Goal: Transaction & Acquisition: Purchase product/service

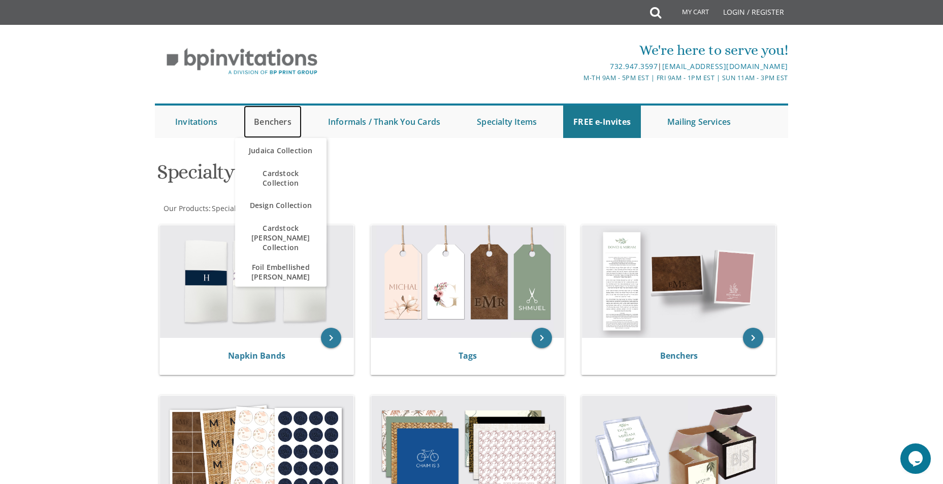
click at [284, 128] on link "Benchers" at bounding box center [273, 122] width 58 height 32
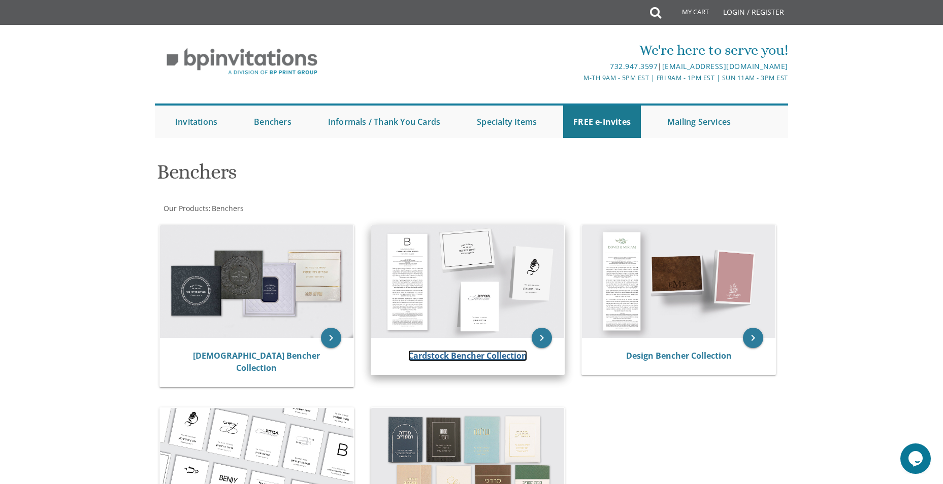
click at [473, 360] on link "Cardstock Bencher Collection" at bounding box center [467, 355] width 119 height 11
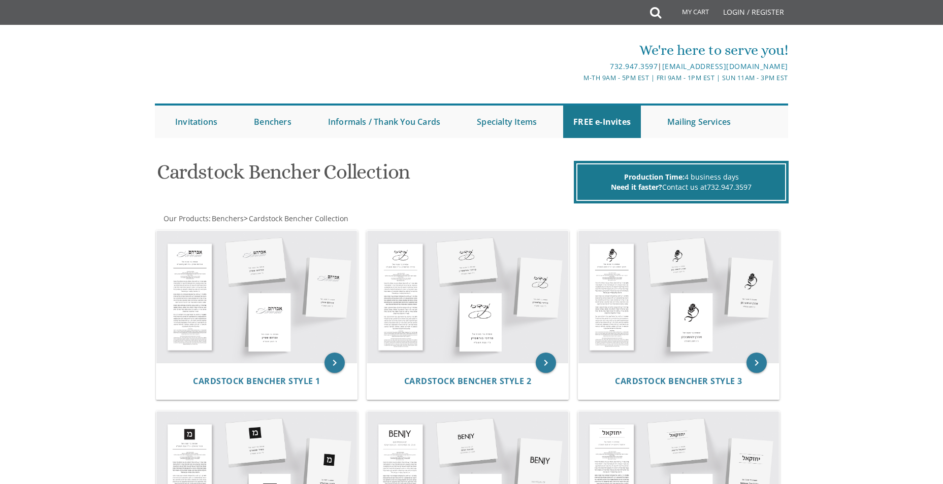
click at [505, 297] on img at bounding box center [467, 297] width 201 height 132
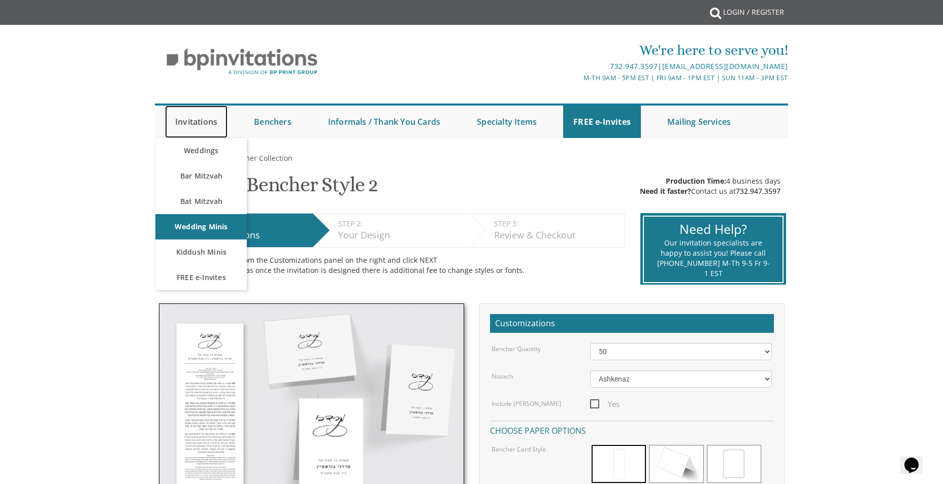
click at [190, 123] on link "Invitations" at bounding box center [196, 122] width 62 height 32
